Goal: Download file/media

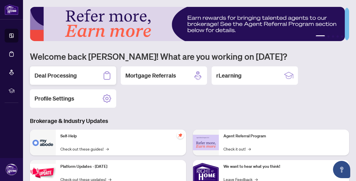
click at [93, 81] on div "Deal Processing" at bounding box center [73, 75] width 86 height 18
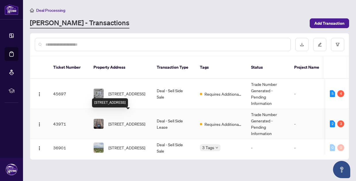
click at [141, 121] on span "[STREET_ADDRESS]" at bounding box center [126, 124] width 37 height 6
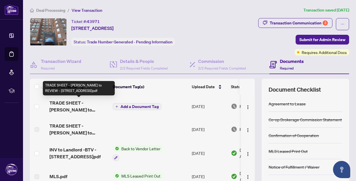
click at [86, 105] on span "TRADE SHEET - [PERSON_NAME] to REVIEW - [STREET_ADDRESS]pdf" at bounding box center [78, 106] width 59 height 14
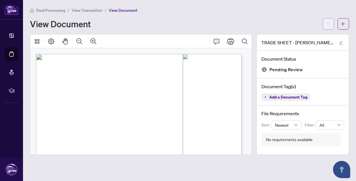
click at [325, 26] on button "button" at bounding box center [327, 23] width 11 height 11
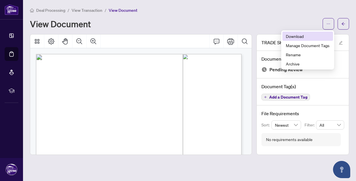
click at [295, 38] on span "Download" at bounding box center [308, 36] width 44 height 6
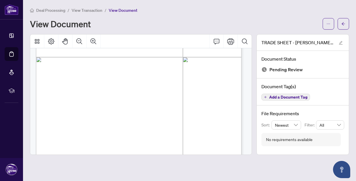
scroll to position [96, 0]
